Goal: Transaction & Acquisition: Purchase product/service

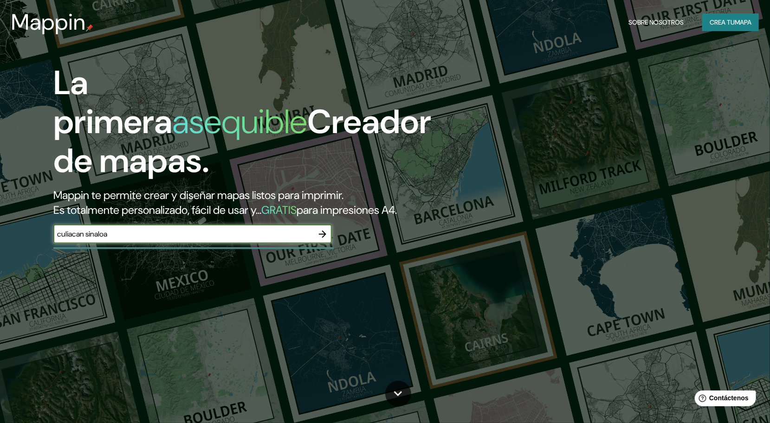
type input "culiacan sinaloa"
click at [325, 234] on icon "button" at bounding box center [322, 234] width 7 height 7
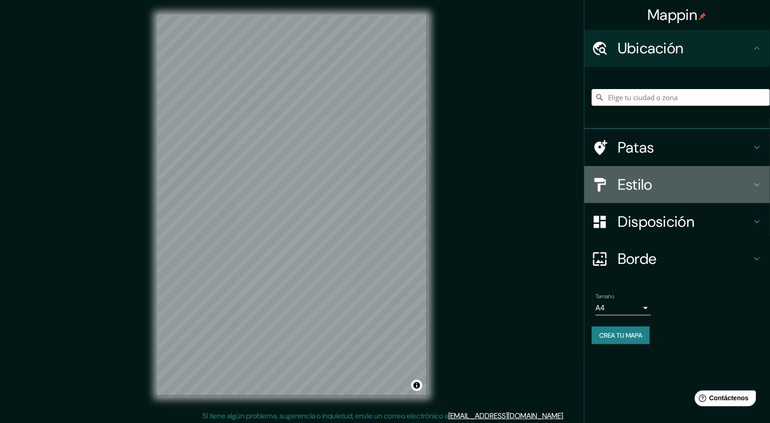
click at [664, 187] on h4 "Estilo" at bounding box center [685, 184] width 134 height 19
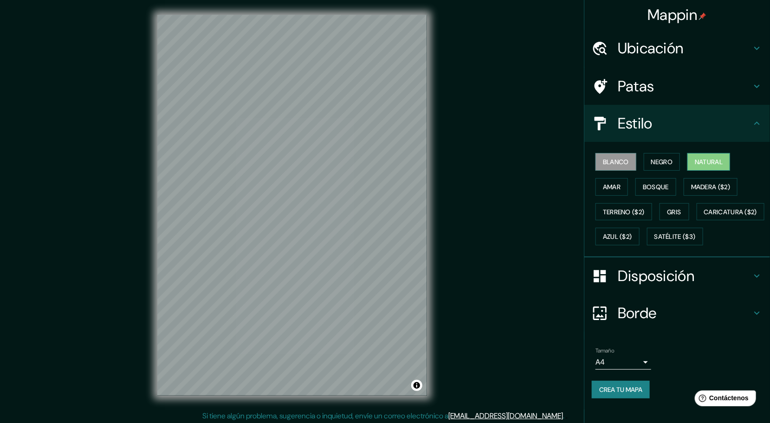
click at [701, 165] on font "Natural" at bounding box center [709, 162] width 28 height 8
click at [605, 188] on font "Amar" at bounding box center [612, 187] width 18 height 8
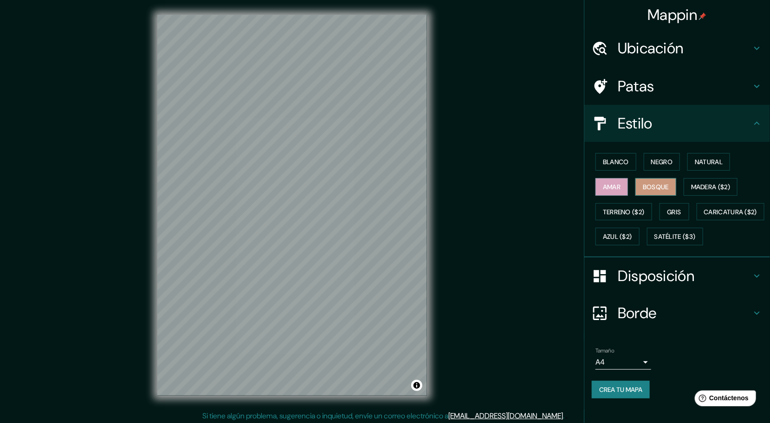
click at [650, 189] on font "Bosque" at bounding box center [656, 187] width 26 height 8
click at [613, 164] on font "Blanco" at bounding box center [616, 162] width 26 height 8
click at [662, 163] on font "Negro" at bounding box center [662, 162] width 22 height 8
click at [703, 163] on font "Natural" at bounding box center [709, 162] width 28 height 8
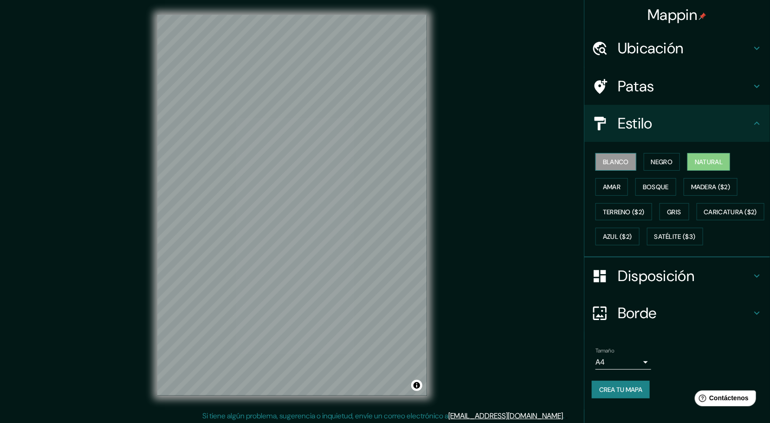
click at [619, 161] on font "Blanco" at bounding box center [616, 162] width 26 height 8
click at [647, 186] on font "Bosque" at bounding box center [656, 187] width 26 height 8
click at [748, 291] on div "Disposición" at bounding box center [677, 276] width 186 height 37
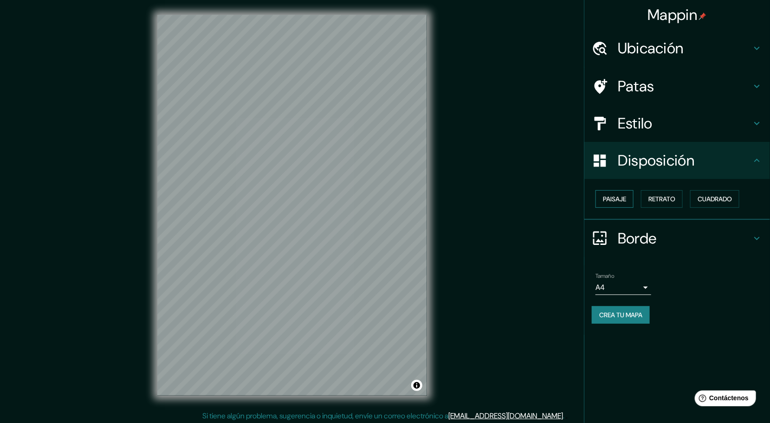
click at [624, 199] on font "Paisaje" at bounding box center [614, 199] width 23 height 8
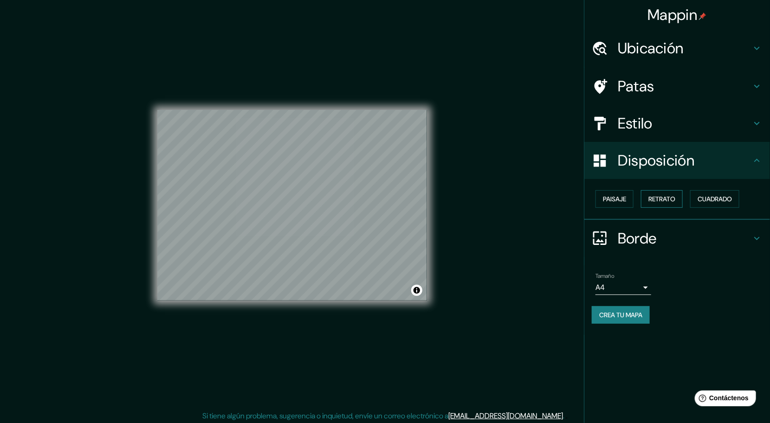
click at [647, 199] on button "Retrato" at bounding box center [662, 199] width 42 height 18
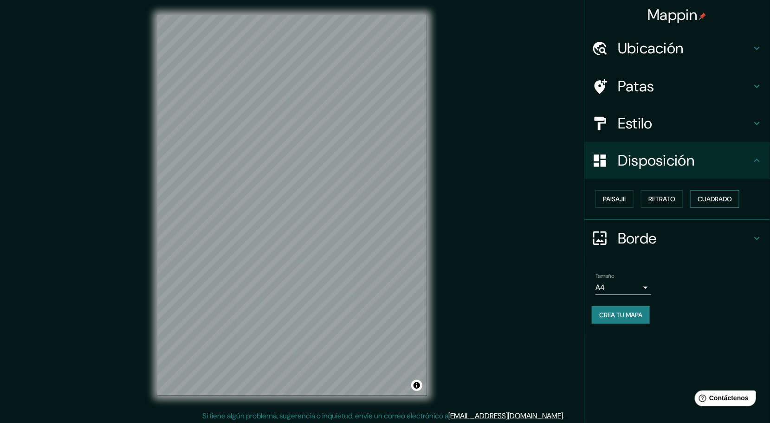
click at [711, 201] on font "Cuadrado" at bounding box center [714, 199] width 34 height 8
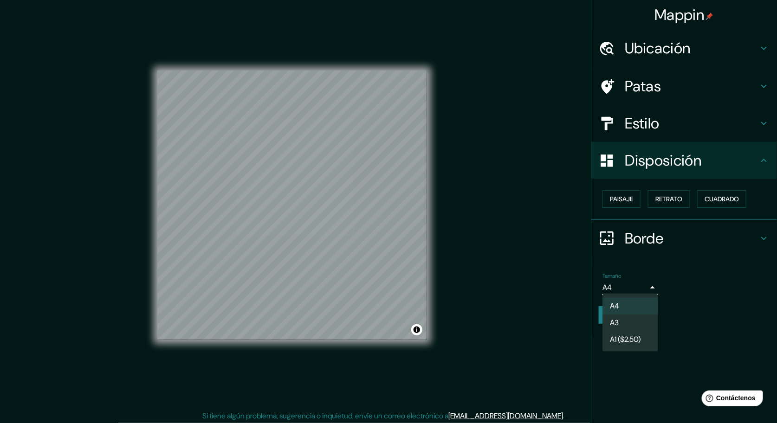
click at [647, 287] on body "Mappin Ubicación Patas Estilo Disposición Paisaje Retrato Cuadrado Borde Elige …" at bounding box center [388, 211] width 777 height 423
click at [624, 327] on li "A3" at bounding box center [630, 323] width 56 height 17
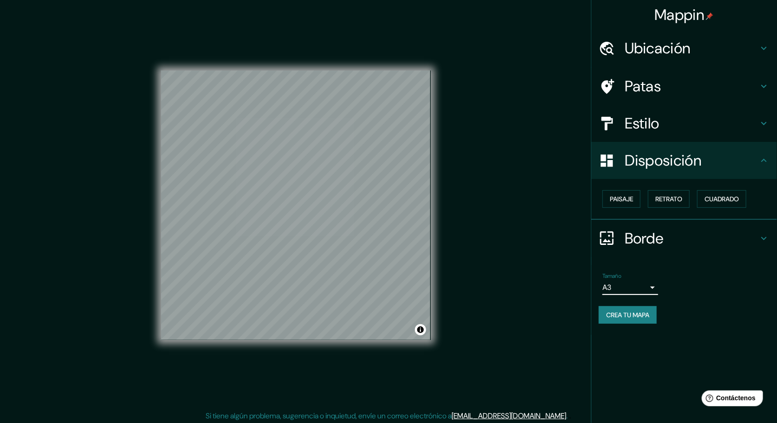
click at [641, 290] on body "Mappin Ubicación Patas Estilo Disposición Paisaje Retrato Cuadrado Borde Elige …" at bounding box center [388, 211] width 777 height 423
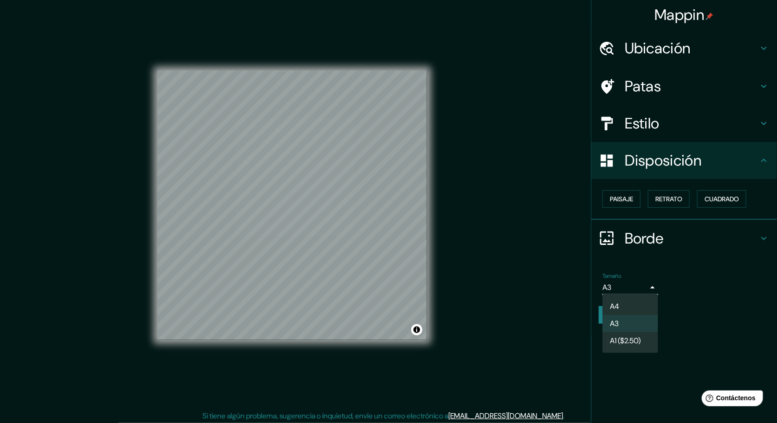
click at [627, 301] on li "A4" at bounding box center [630, 306] width 56 height 17
type input "single"
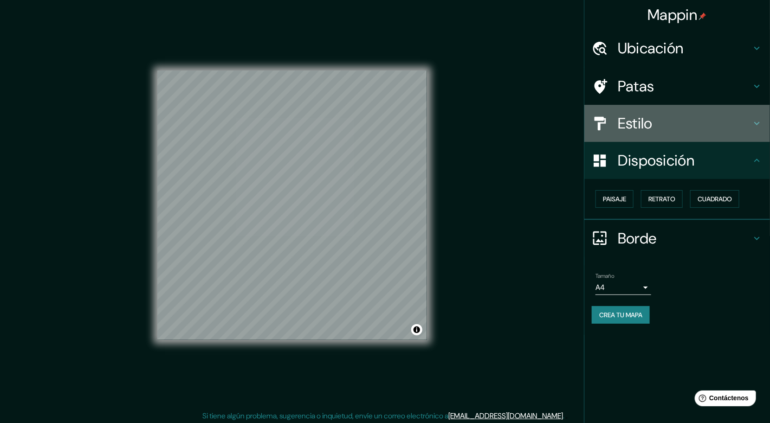
click at [649, 128] on font "Estilo" at bounding box center [635, 123] width 35 height 19
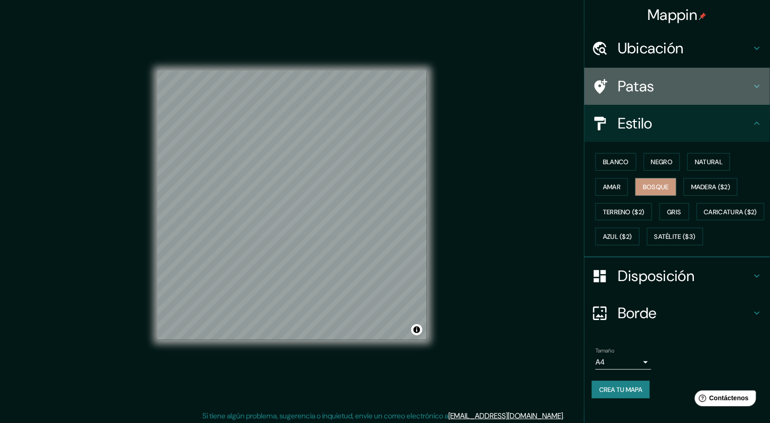
click at [618, 88] on font "Patas" at bounding box center [636, 86] width 37 height 19
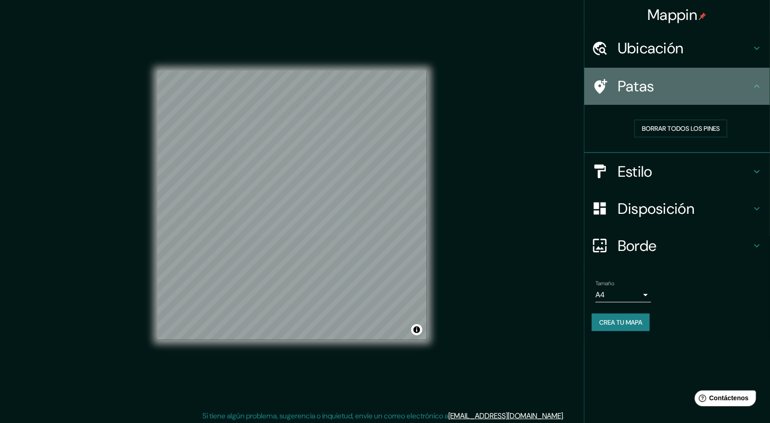
click at [618, 88] on font "Patas" at bounding box center [636, 86] width 37 height 19
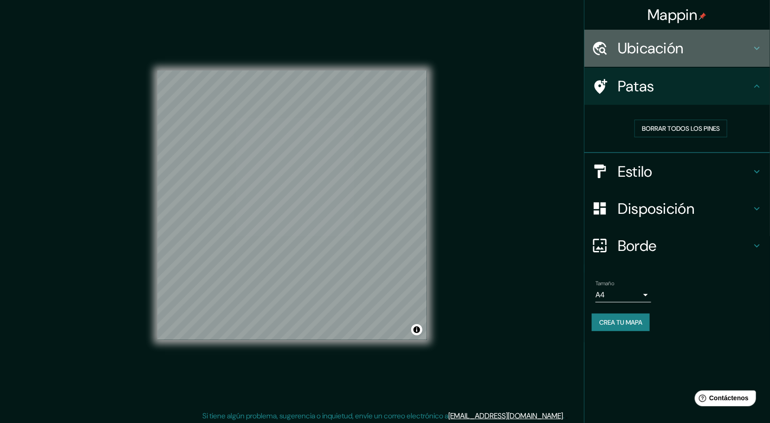
click at [658, 45] on font "Ubicación" at bounding box center [651, 48] width 66 height 19
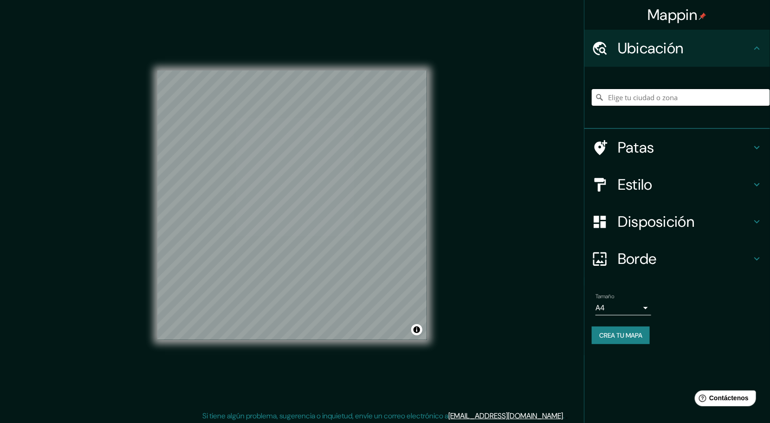
click at [655, 96] on input "Elige tu ciudad o zona" at bounding box center [681, 97] width 178 height 17
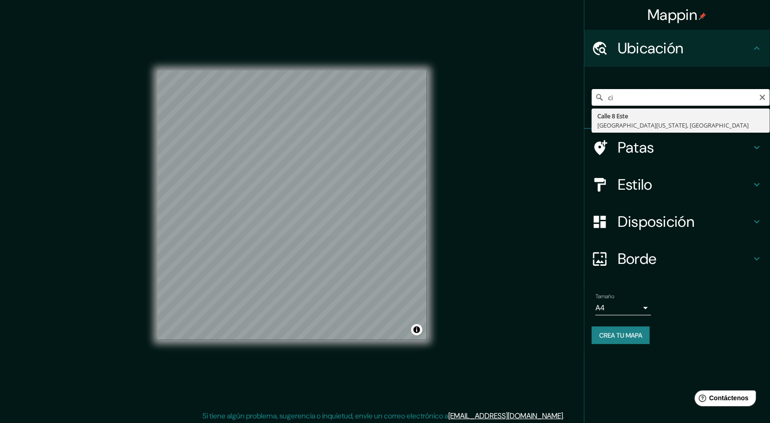
type input "c"
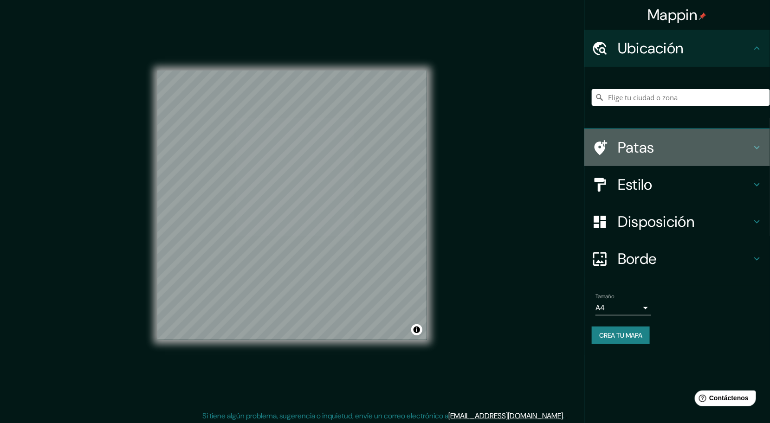
click at [664, 145] on h4 "Patas" at bounding box center [685, 147] width 134 height 19
